Goal: Transaction & Acquisition: Purchase product/service

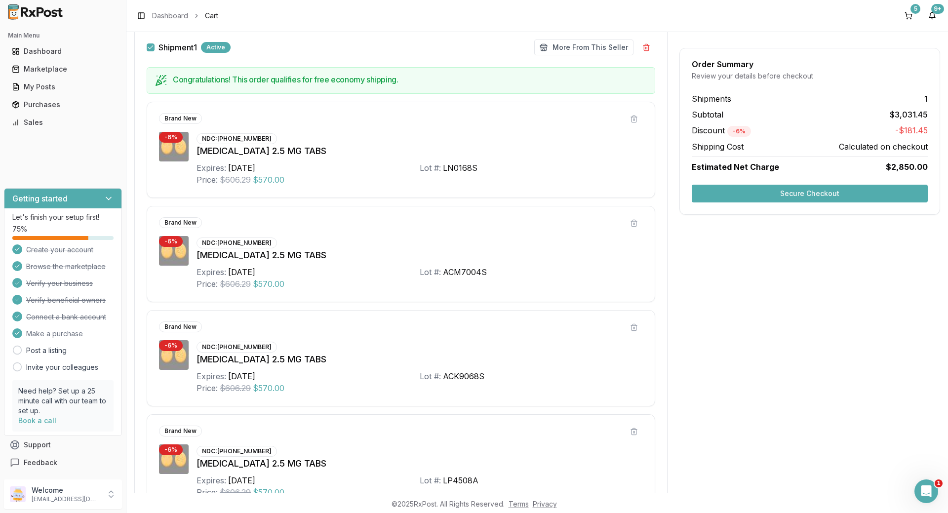
scroll to position [247, 0]
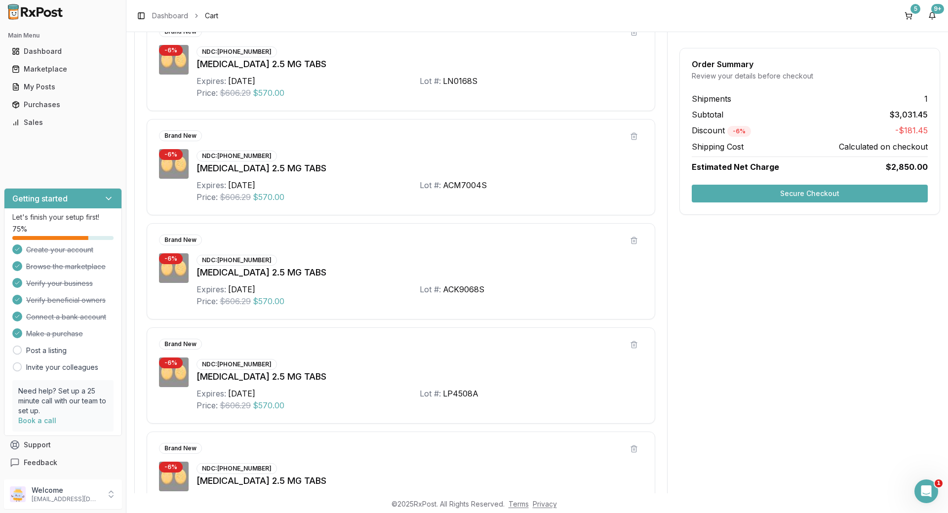
click at [801, 186] on button "Secure Checkout" at bounding box center [810, 194] width 236 height 18
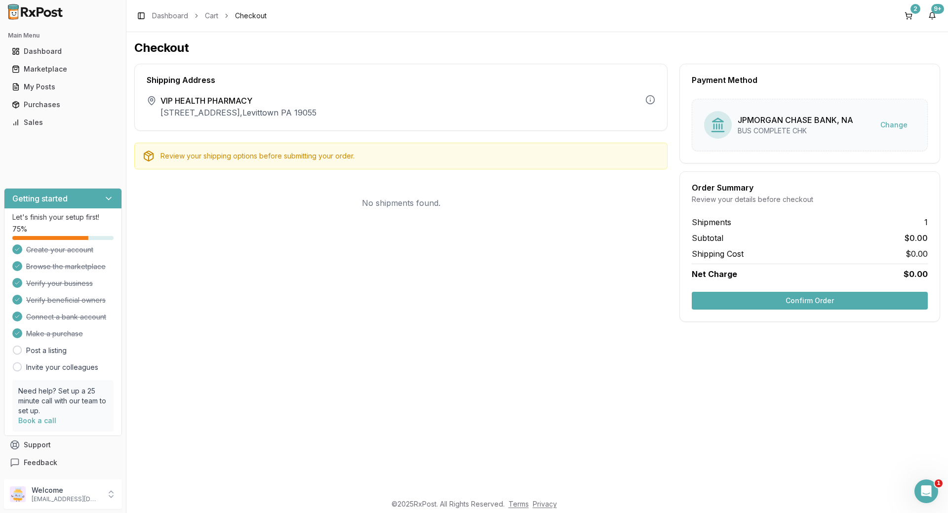
click at [764, 306] on button "Confirm Order" at bounding box center [810, 301] width 236 height 18
click at [61, 50] on div "Dashboard" at bounding box center [63, 51] width 102 height 10
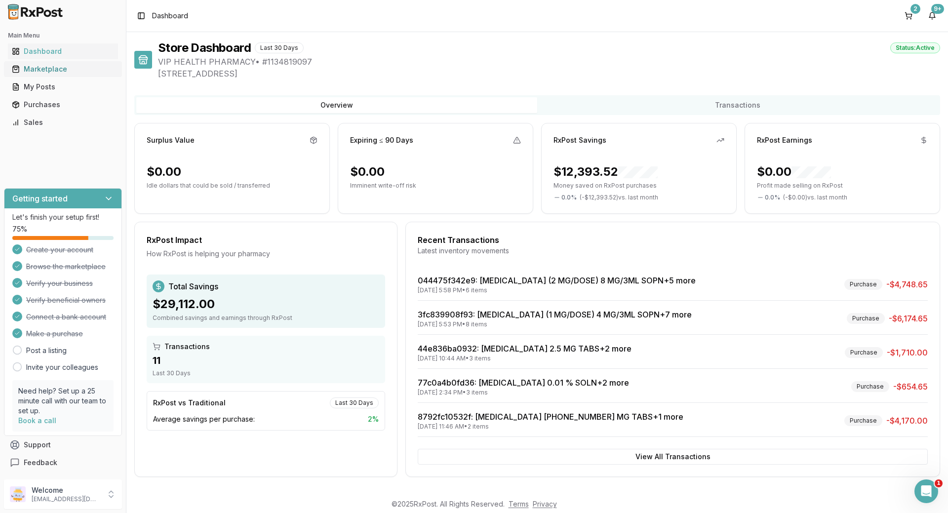
click at [37, 70] on div "Marketplace" at bounding box center [63, 69] width 102 height 10
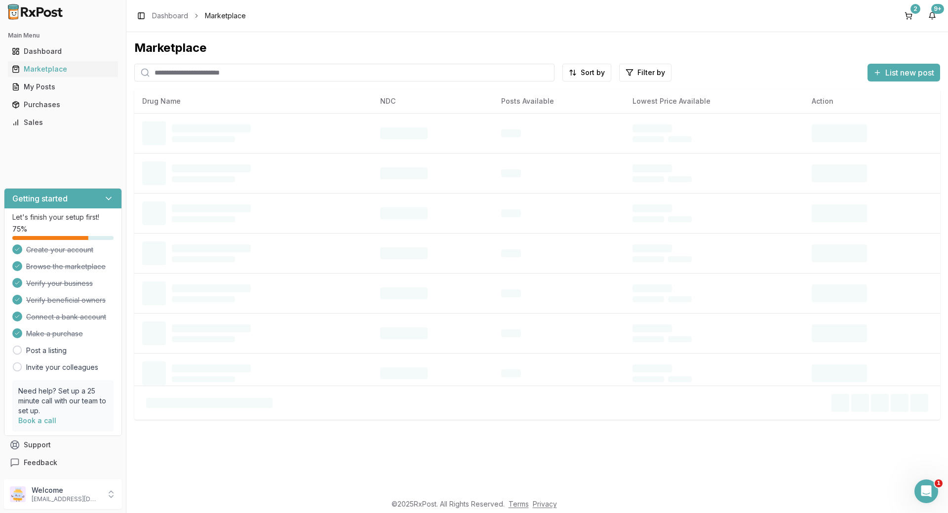
click at [252, 70] on input "search" at bounding box center [344, 73] width 420 height 18
type input "*******"
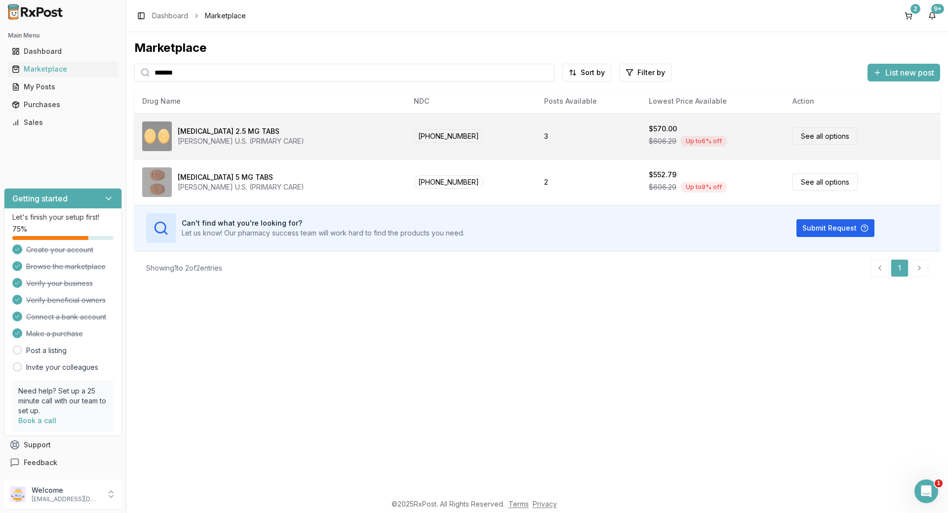
click at [505, 137] on td "[PHONE_NUMBER]" at bounding box center [471, 136] width 130 height 46
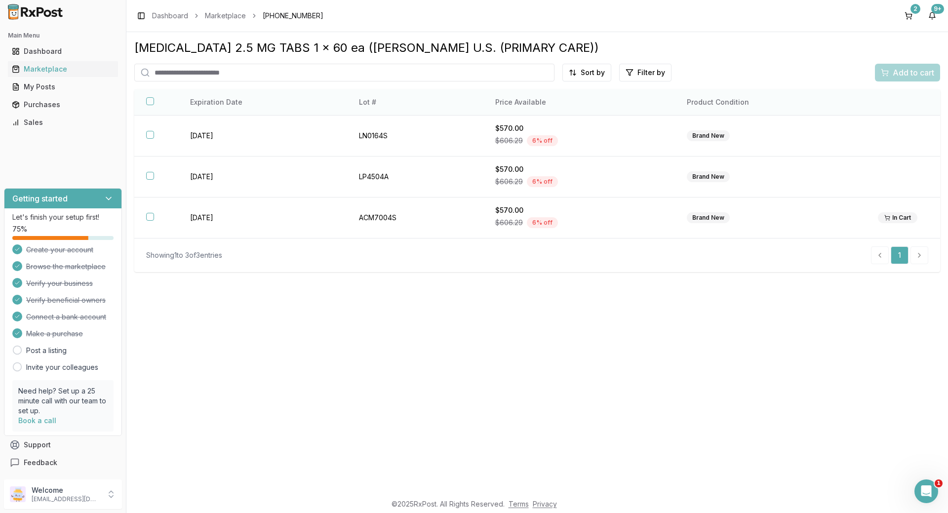
click at [150, 100] on button "button" at bounding box center [150, 101] width 8 height 8
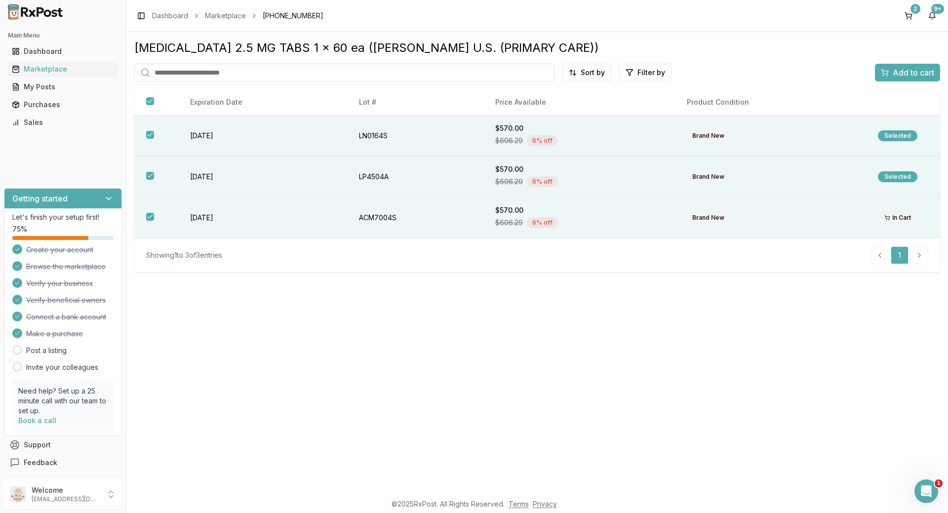
click at [919, 77] on span "Add to cart" at bounding box center [913, 73] width 41 height 12
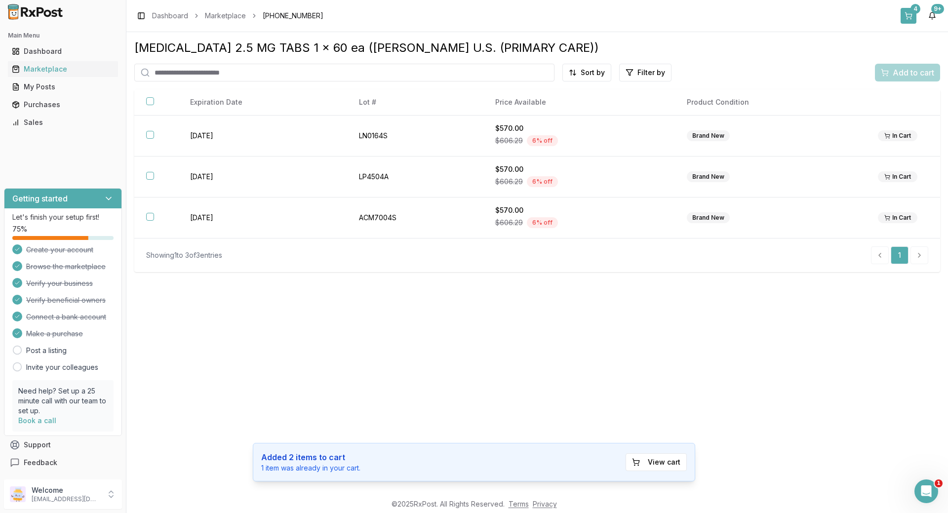
click at [912, 13] on button "4" at bounding box center [909, 16] width 16 height 16
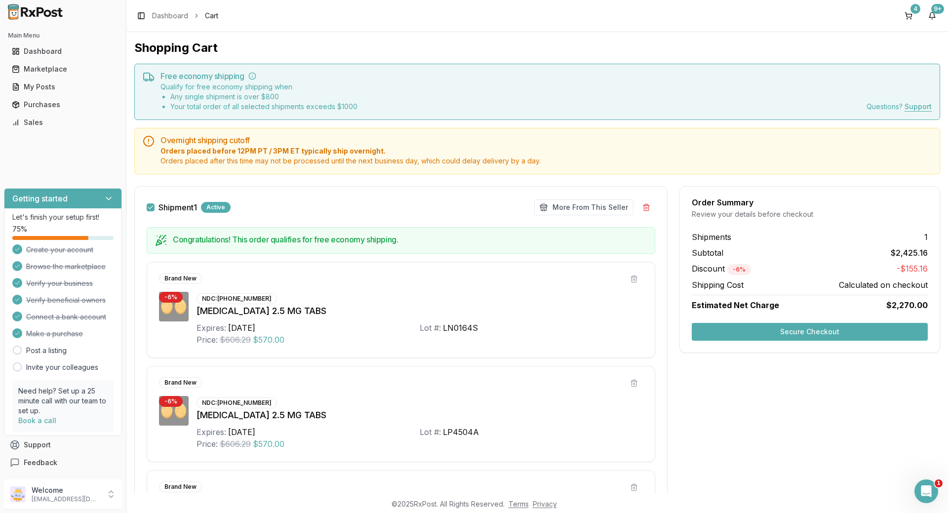
click at [758, 329] on button "Secure Checkout" at bounding box center [810, 332] width 236 height 18
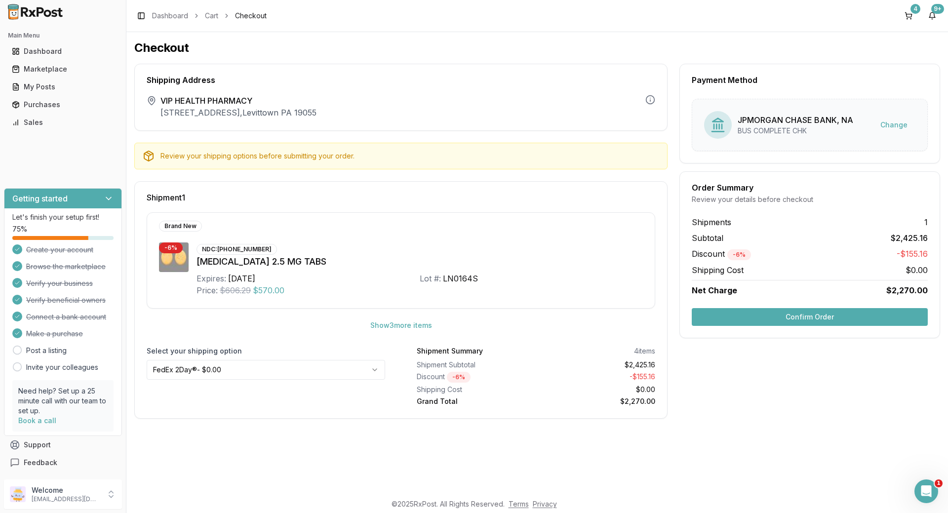
click at [783, 322] on button "Confirm Order" at bounding box center [810, 317] width 236 height 18
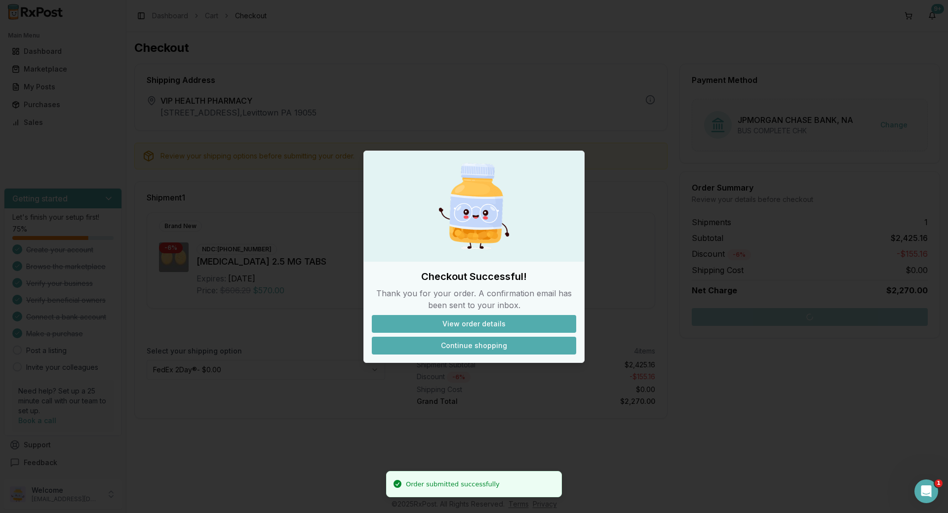
click at [473, 339] on button "Continue shopping" at bounding box center [474, 346] width 204 height 18
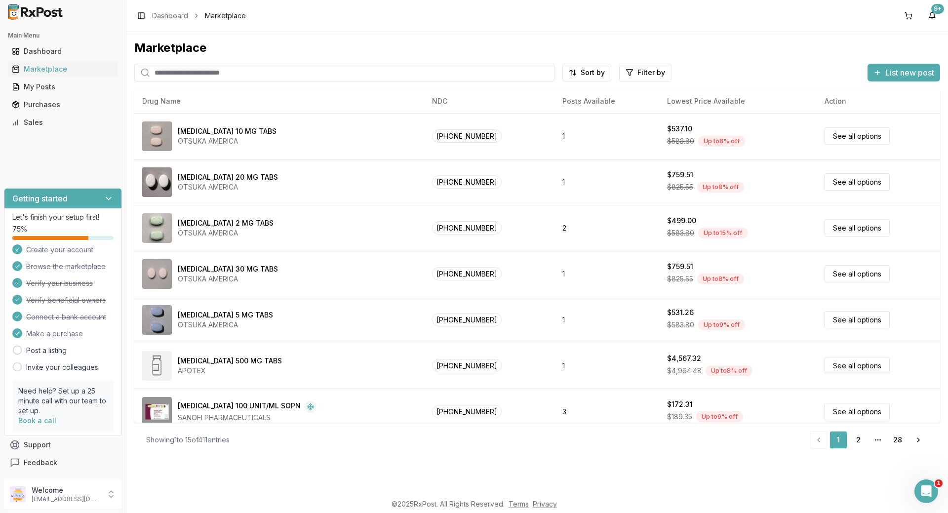
click at [240, 75] on input "search" at bounding box center [344, 73] width 420 height 18
type input "*******"
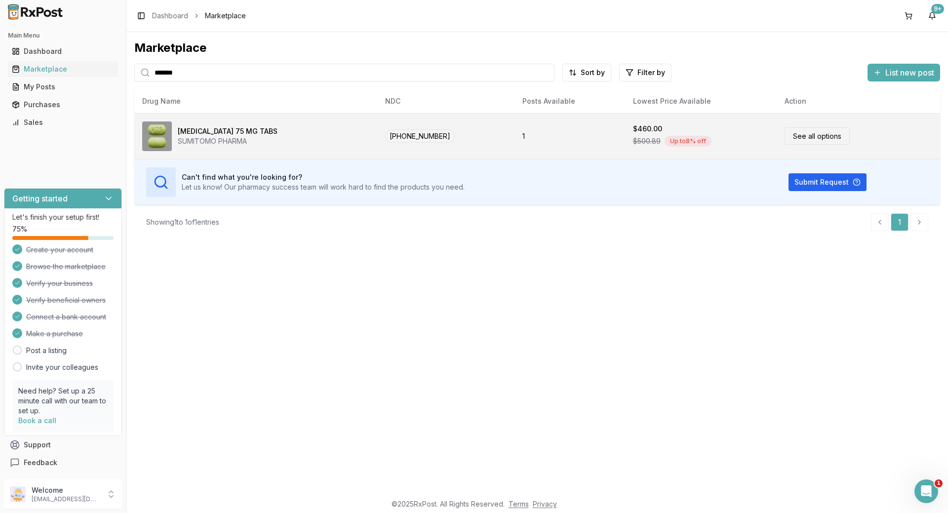
click at [185, 131] on div "[MEDICAL_DATA] 75 MG TABS" at bounding box center [228, 131] width 100 height 10
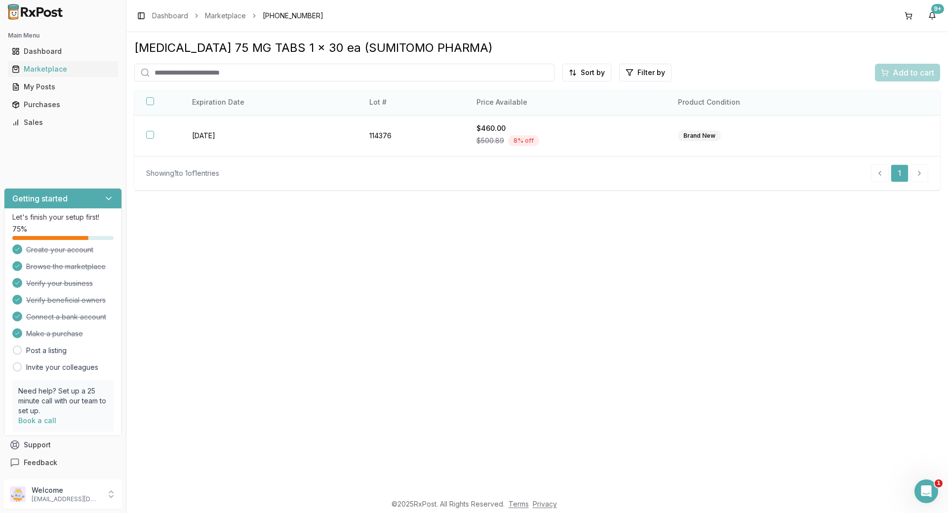
click at [147, 99] on button "button" at bounding box center [150, 101] width 8 height 8
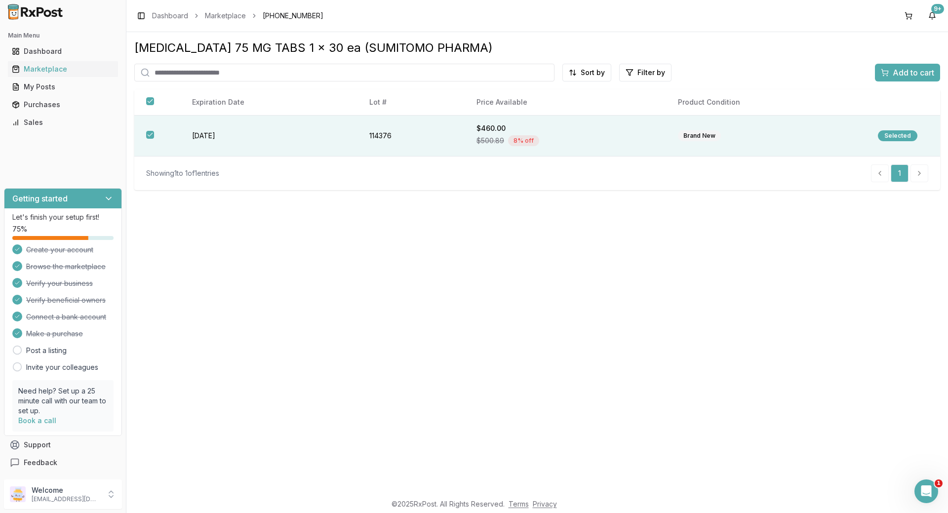
click at [900, 70] on span "Add to cart" at bounding box center [913, 73] width 41 height 12
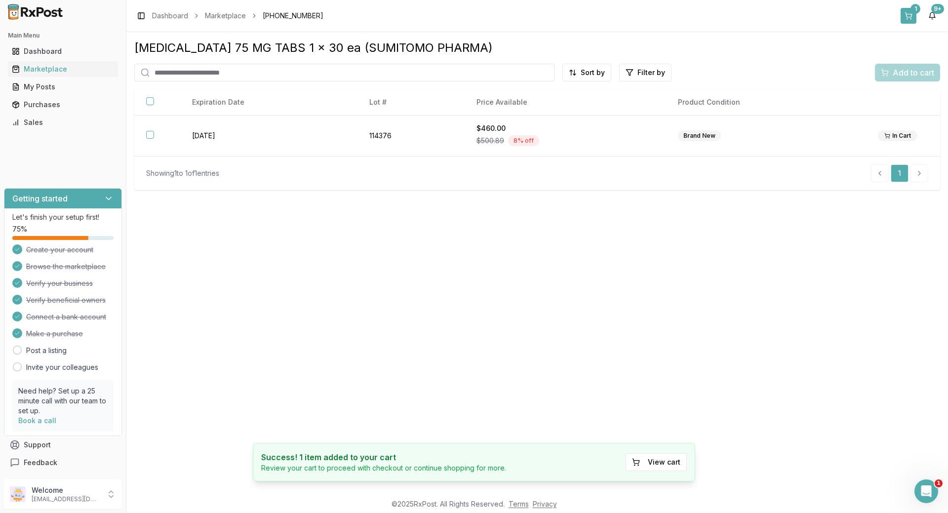
click at [907, 12] on button "1" at bounding box center [909, 16] width 16 height 16
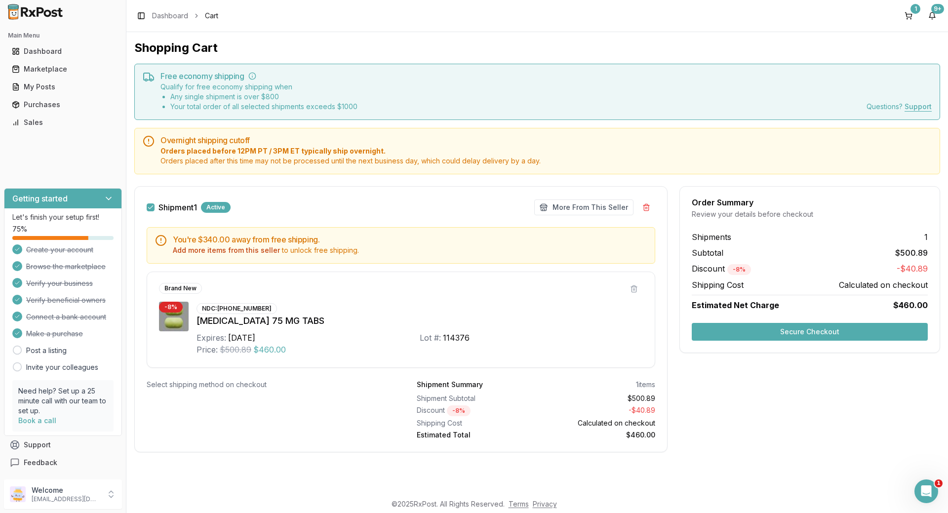
click at [775, 329] on button "Secure Checkout" at bounding box center [810, 332] width 236 height 18
click at [634, 289] on button at bounding box center [634, 289] width 18 height 18
